Goal: Register for event/course

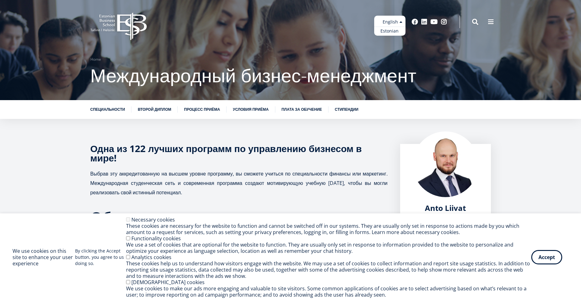
click at [399, 25] on ul "Estonian English" at bounding box center [389, 26] width 31 height 20
click at [397, 30] on link "Estonian" at bounding box center [389, 31] width 31 height 9
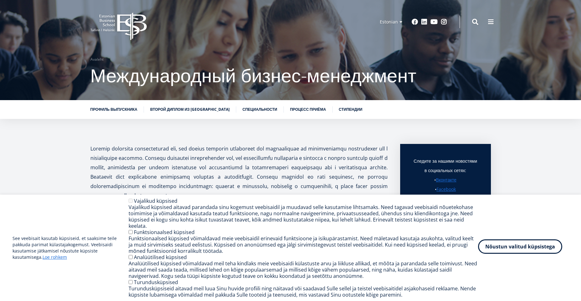
click at [527, 250] on button "Nõustun valitud küpsistega" at bounding box center [520, 246] width 84 height 14
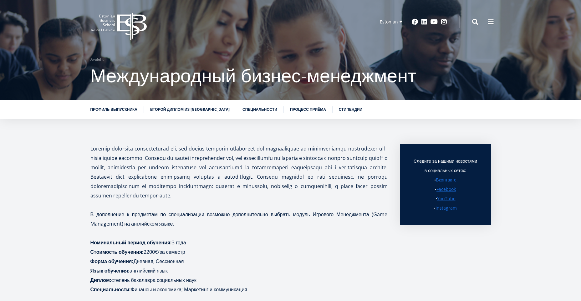
click at [126, 34] on icon at bounding box center [131, 27] width 29 height 28
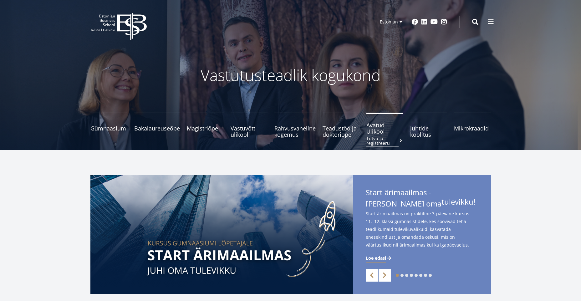
click at [382, 130] on span "Avatud Ülikool Tutvu ja registreeru" at bounding box center [384, 128] width 37 height 13
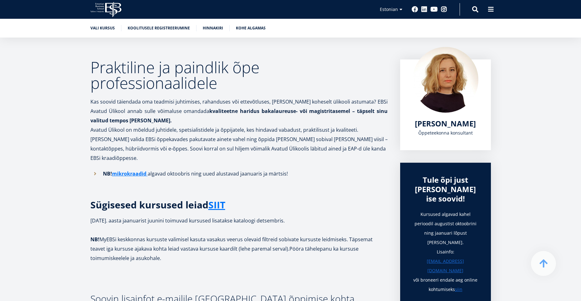
scroll to position [125, 0]
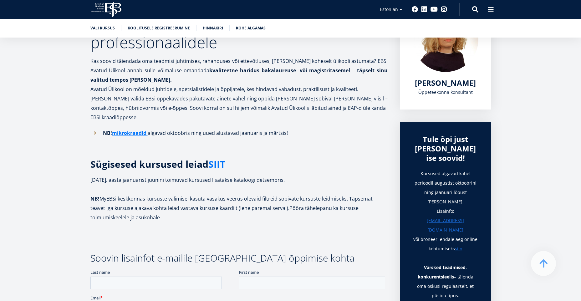
click at [221, 160] on link "SIIT" at bounding box center [216, 164] width 17 height 9
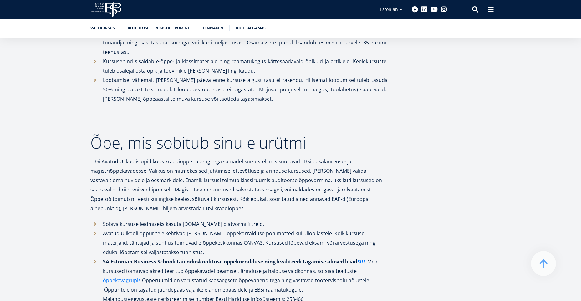
scroll to position [626, 0]
